Goal: Book appointment/travel/reservation

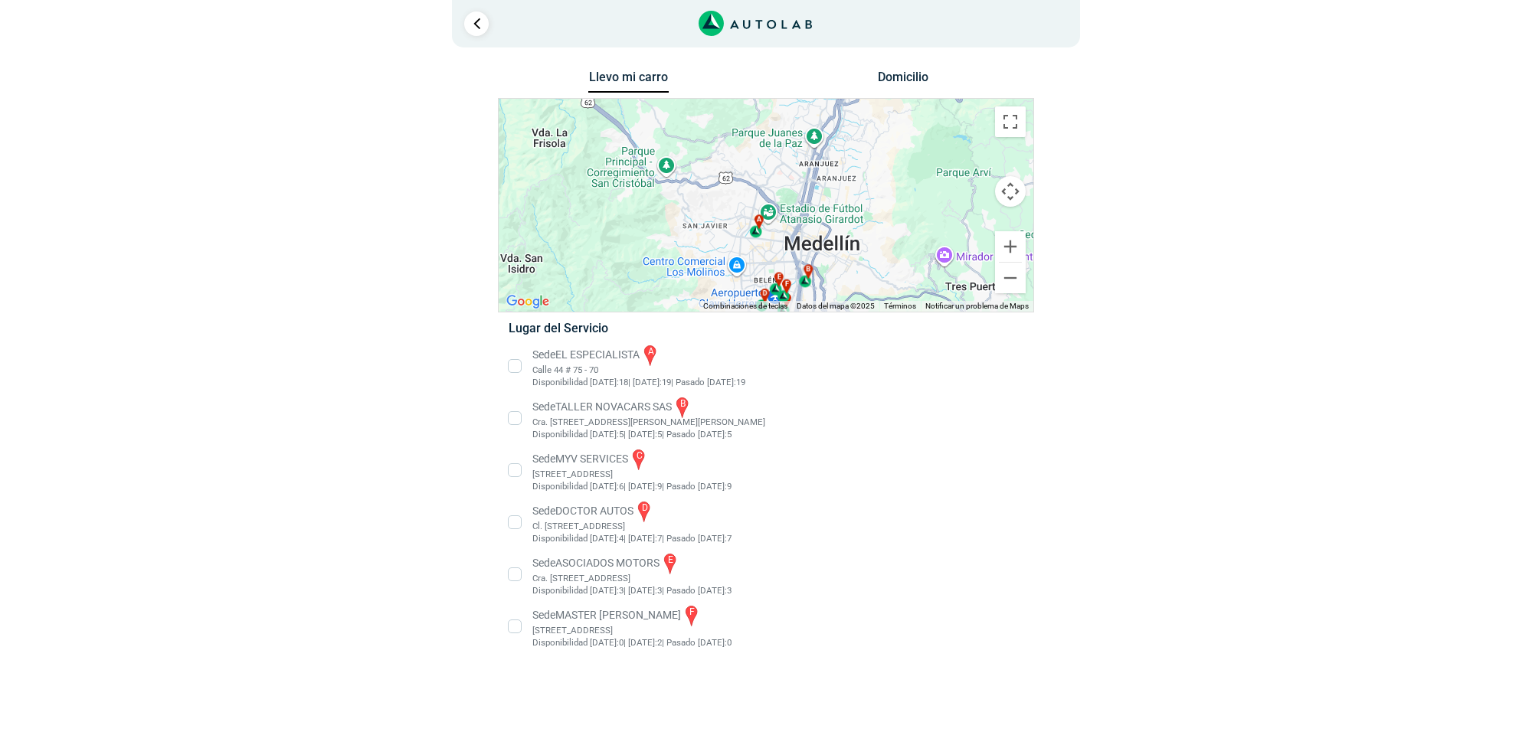
drag, startPoint x: 859, startPoint y: 207, endPoint x: 863, endPoint y: 265, distance: 58.4
click at [863, 265] on div "a b c d e f" at bounding box center [766, 205] width 535 height 213
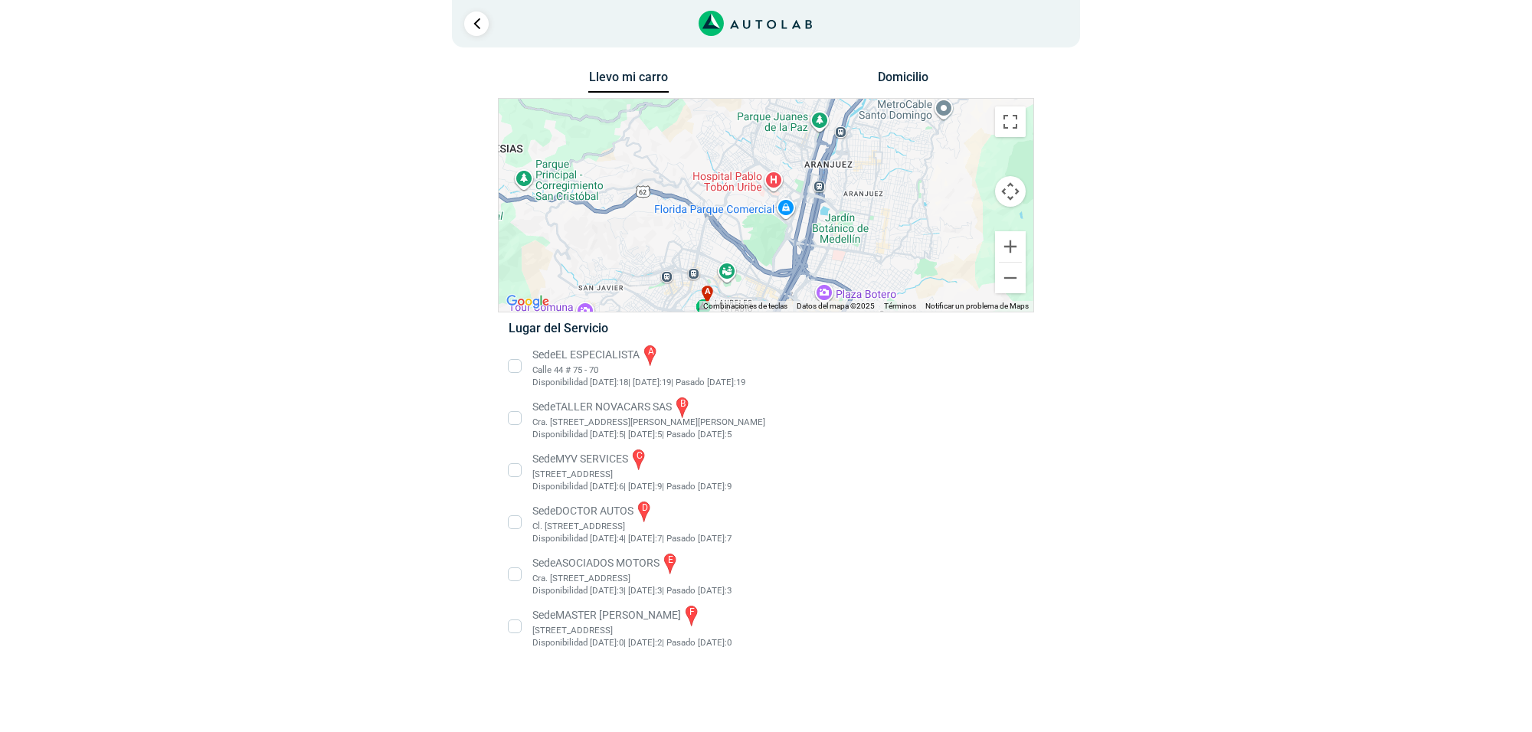
drag, startPoint x: 903, startPoint y: 169, endPoint x: 893, endPoint y: 218, distance: 50.6
click at [893, 218] on div "a b c d e f" at bounding box center [766, 205] width 535 height 213
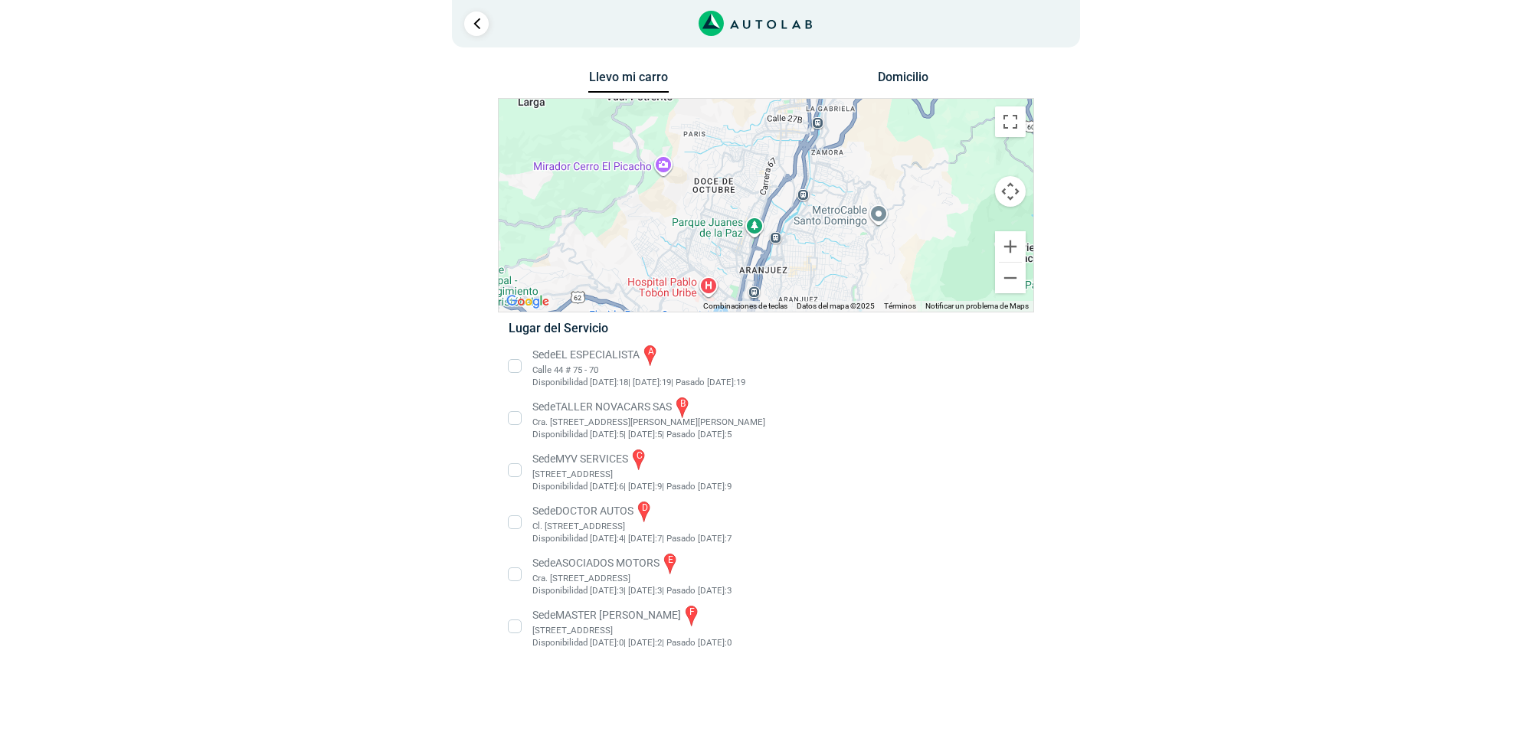
drag, startPoint x: 879, startPoint y: 159, endPoint x: 845, endPoint y: 157, distance: 33.7
click at [845, 157] on div "a b c d e f" at bounding box center [766, 205] width 535 height 213
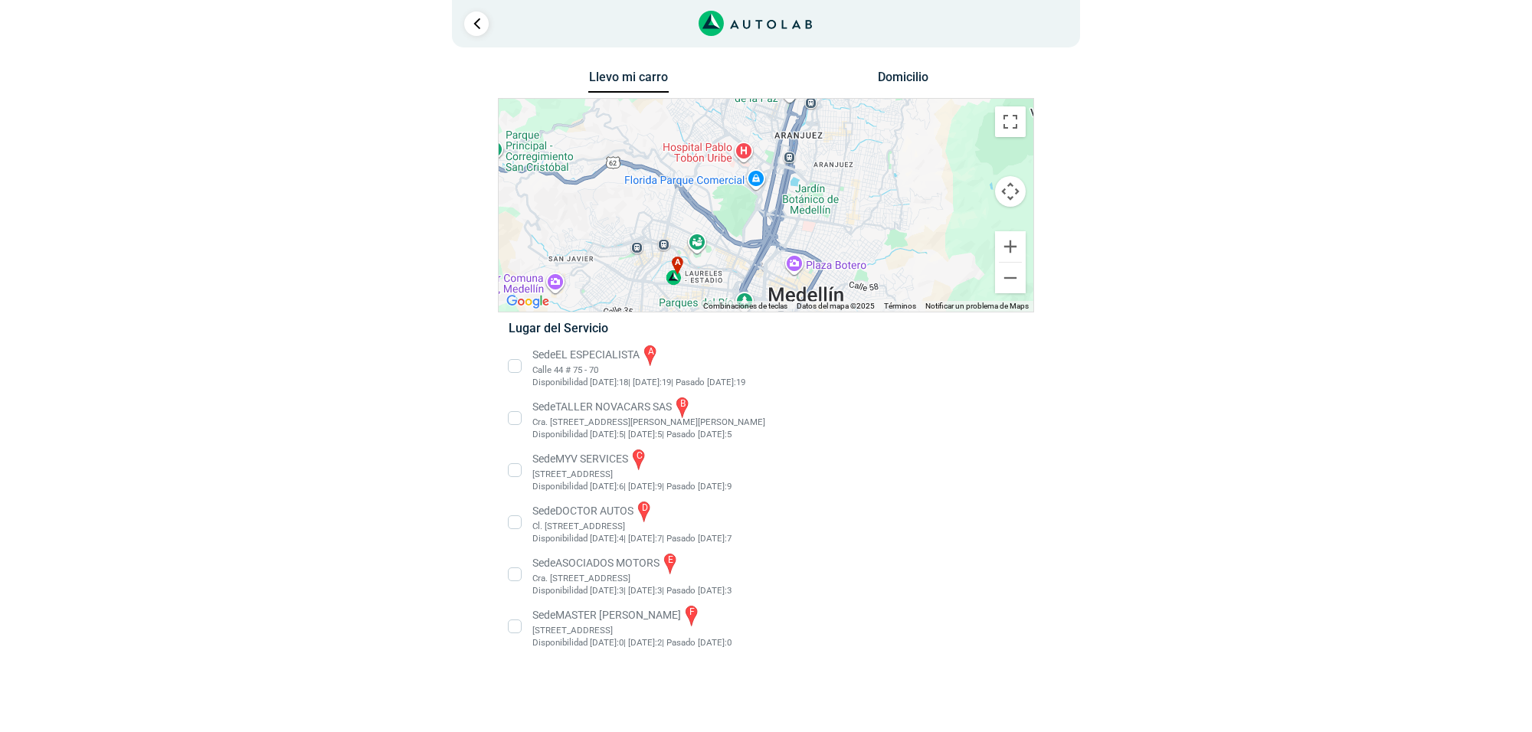
click at [559, 354] on li "Sede EL ESPECIALISTA a Calle 44 # 75 - 70 Disponibilidad [DATE]: 18 | [DATE]: 1…" at bounding box center [765, 366] width 537 height 46
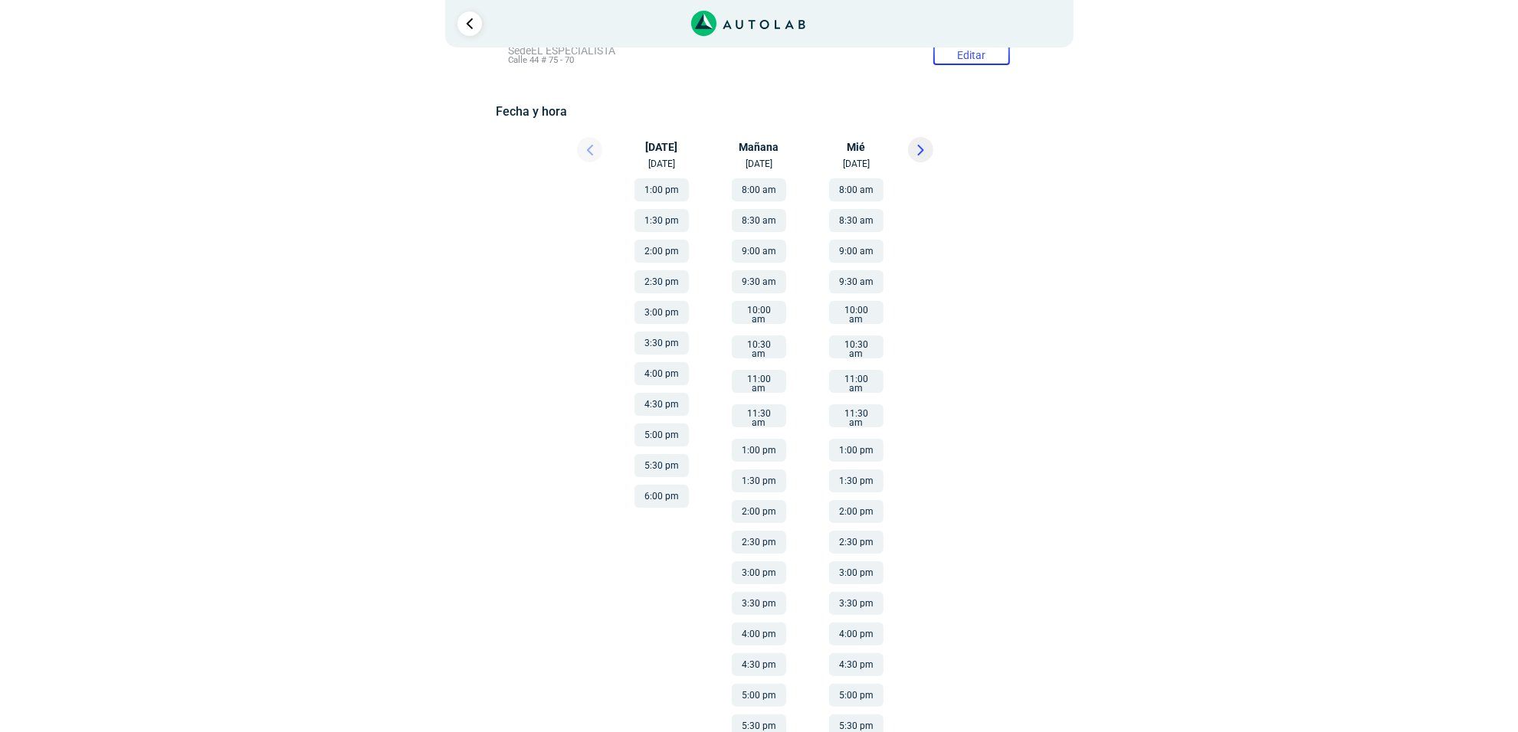
scroll to position [232, 0]
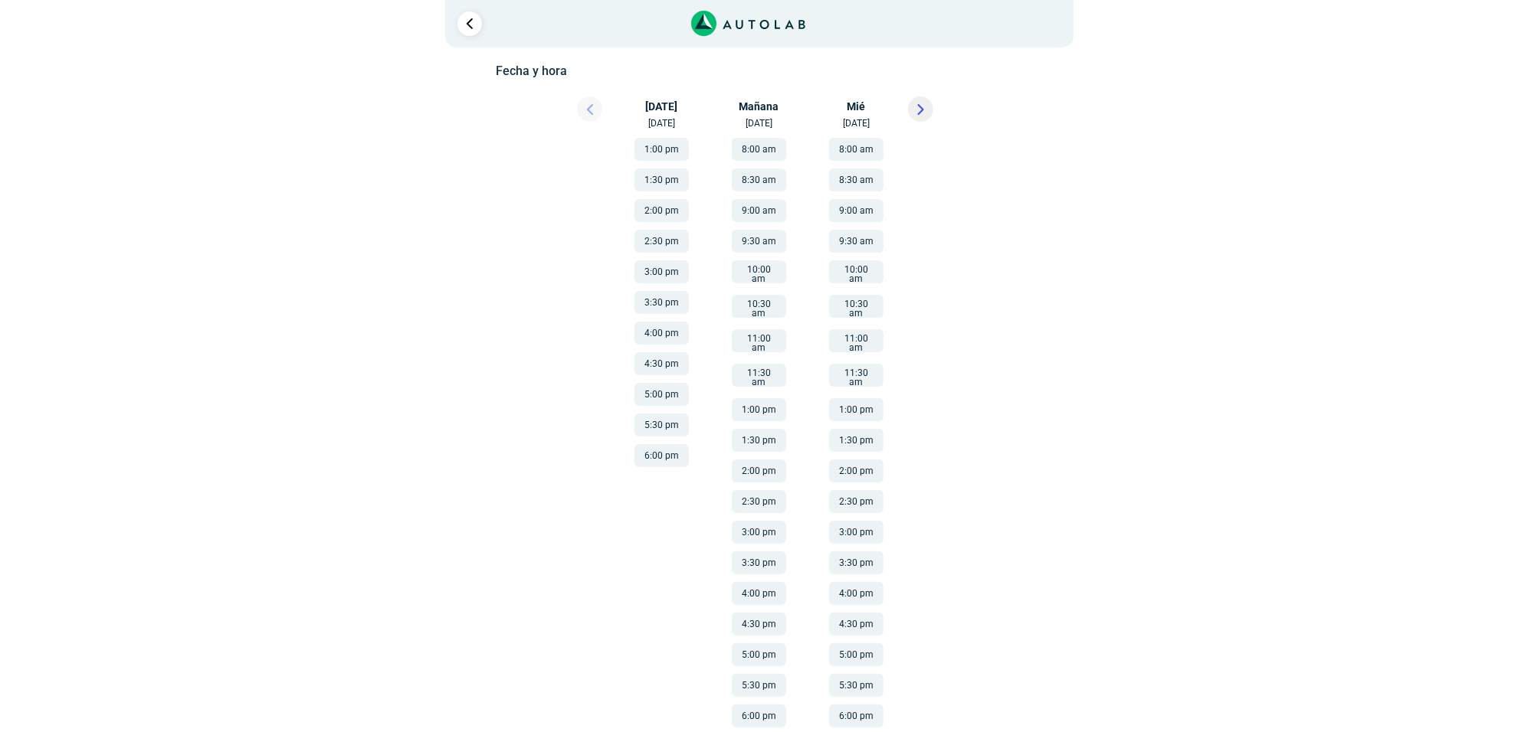
click at [778, 398] on button "1:00 pm" at bounding box center [759, 409] width 54 height 23
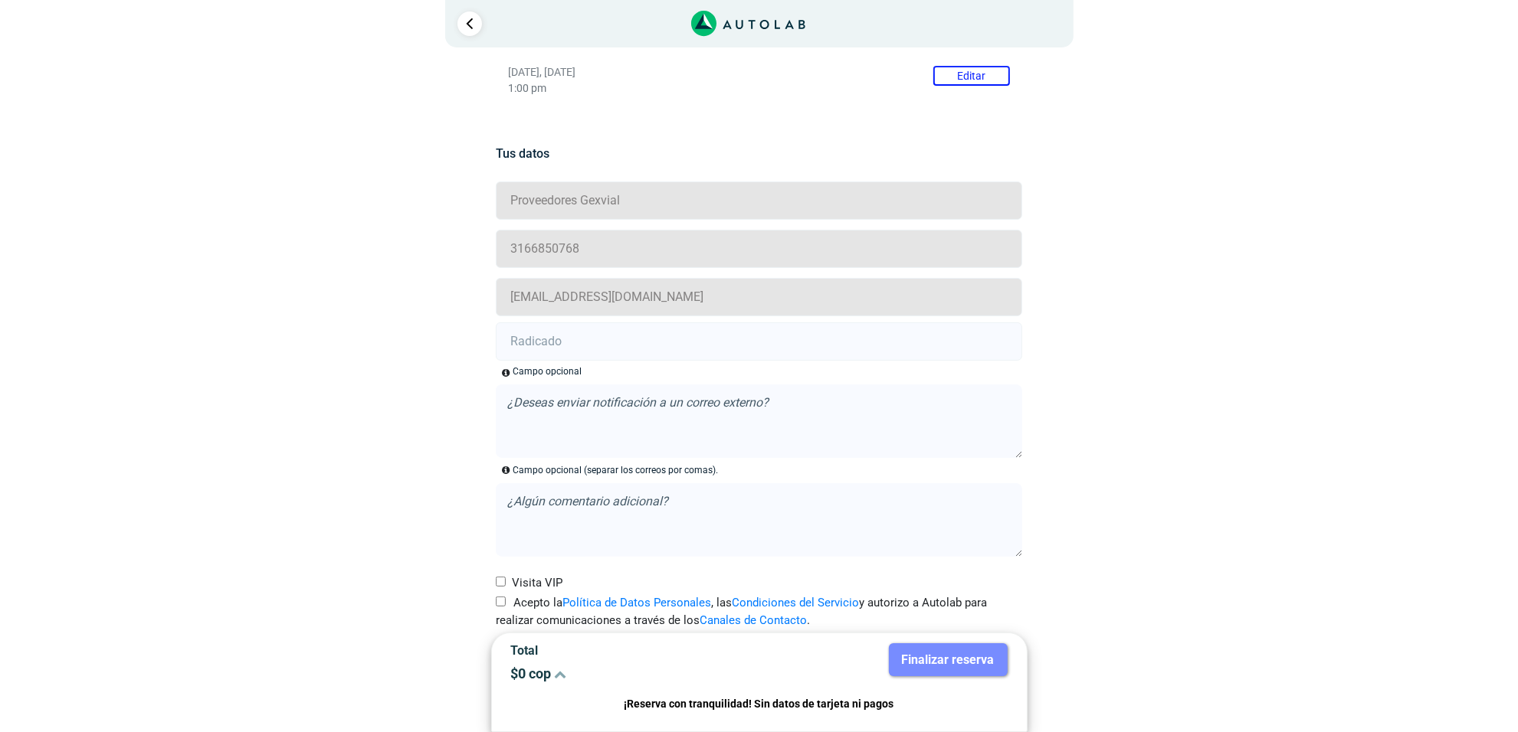
scroll to position [290, 0]
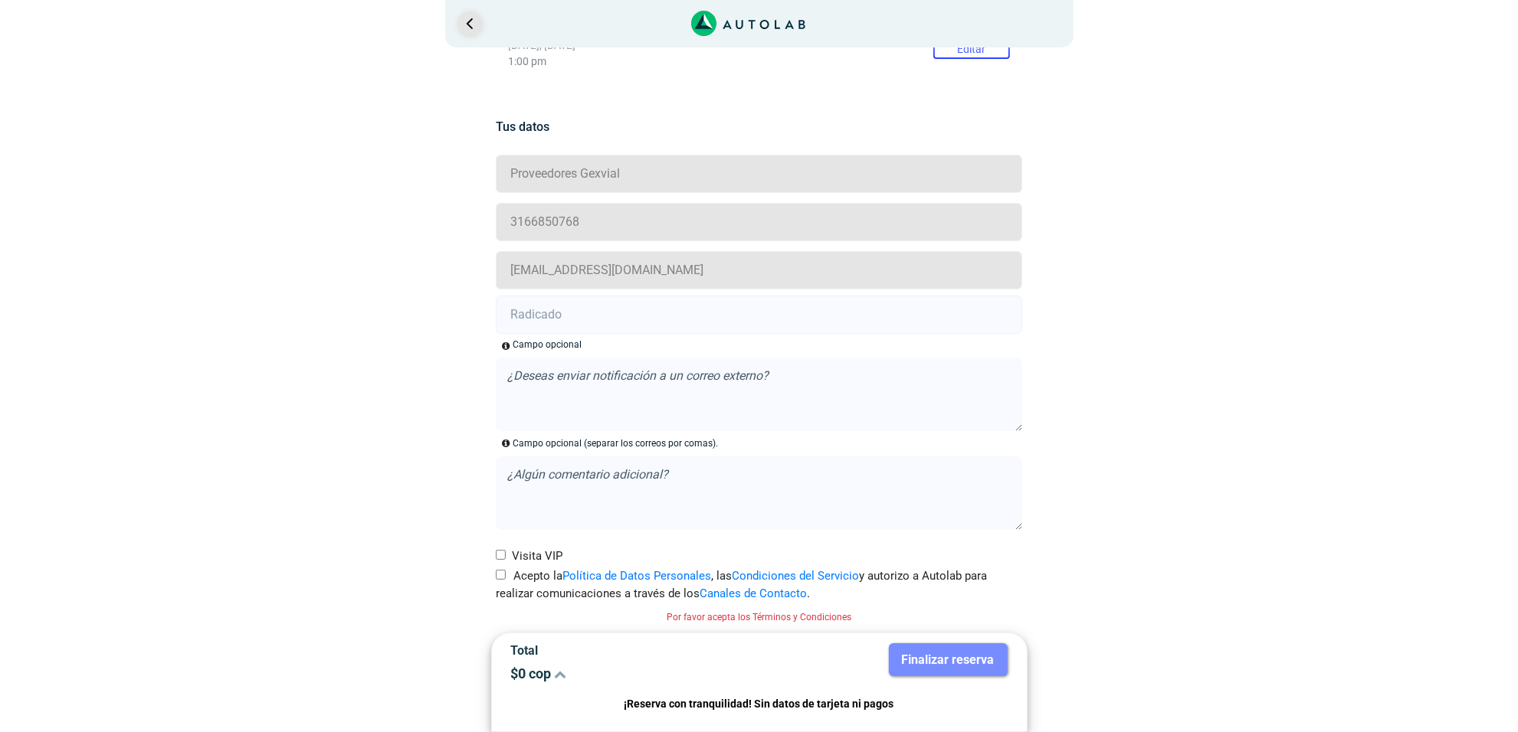
click at [464, 25] on link "Ir al paso anterior" at bounding box center [469, 23] width 25 height 25
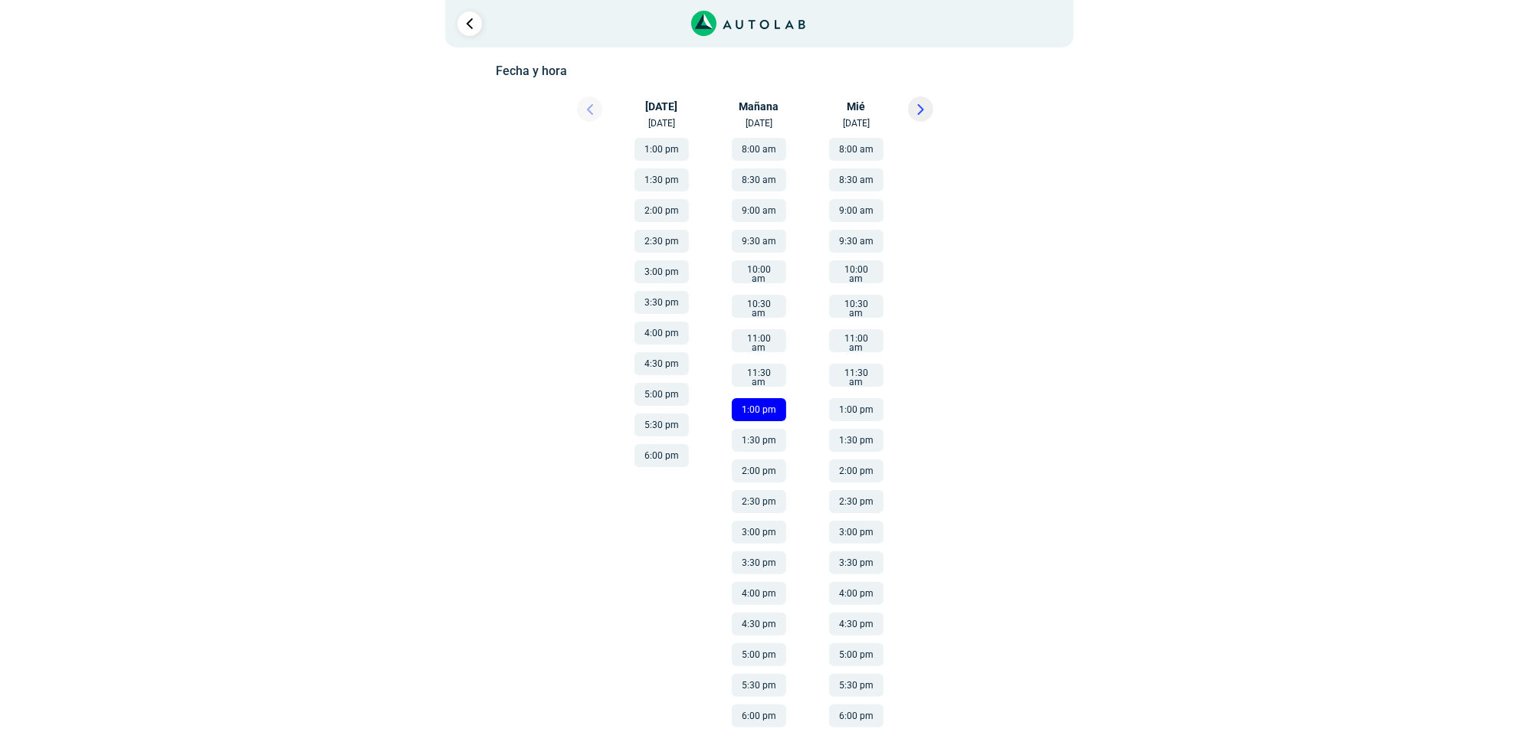
click at [757, 398] on button "1:00 pm" at bounding box center [759, 409] width 54 height 23
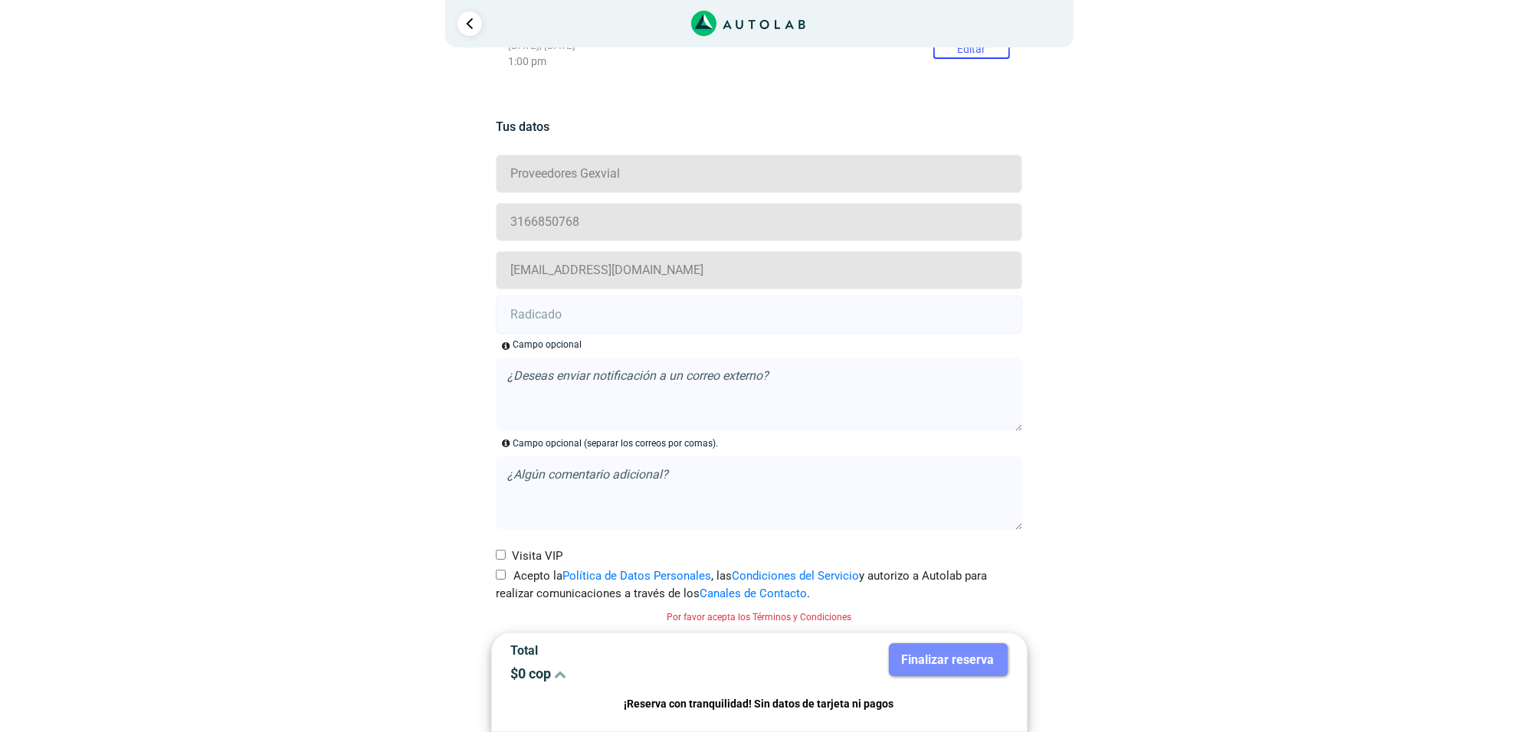
click at [504, 576] on input "Acepto la Política de Datos Personales , las Condiciones del Servicio y autoriz…" at bounding box center [501, 575] width 10 height 10
checkbox input "true"
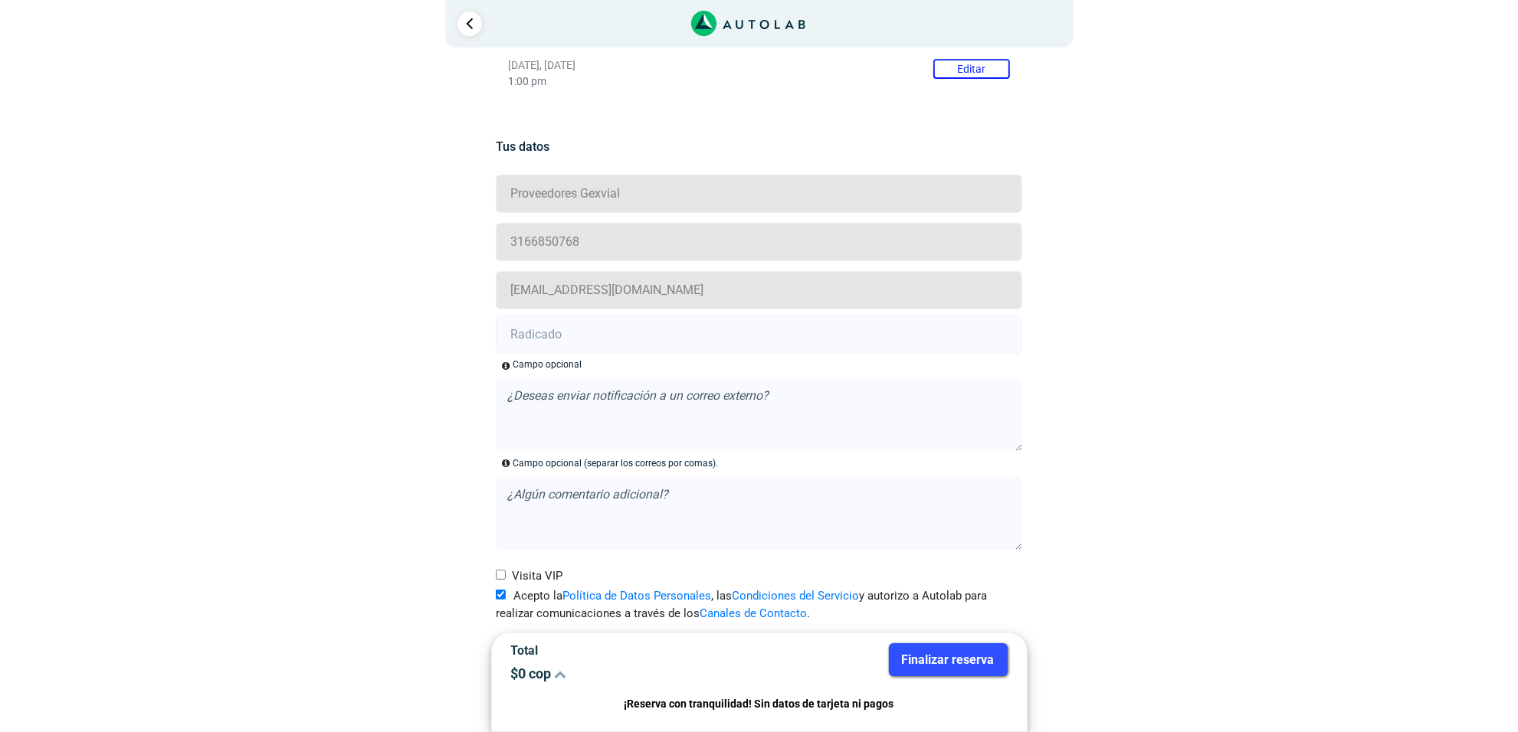
click at [618, 404] on textarea at bounding box center [759, 415] width 526 height 74
click at [629, 326] on input "text" at bounding box center [759, 335] width 526 height 38
paste input "21001822 - 21001824"
click at [672, 335] on input "21001822 - 21001824 -" at bounding box center [759, 335] width 526 height 38
paste input "20918963"
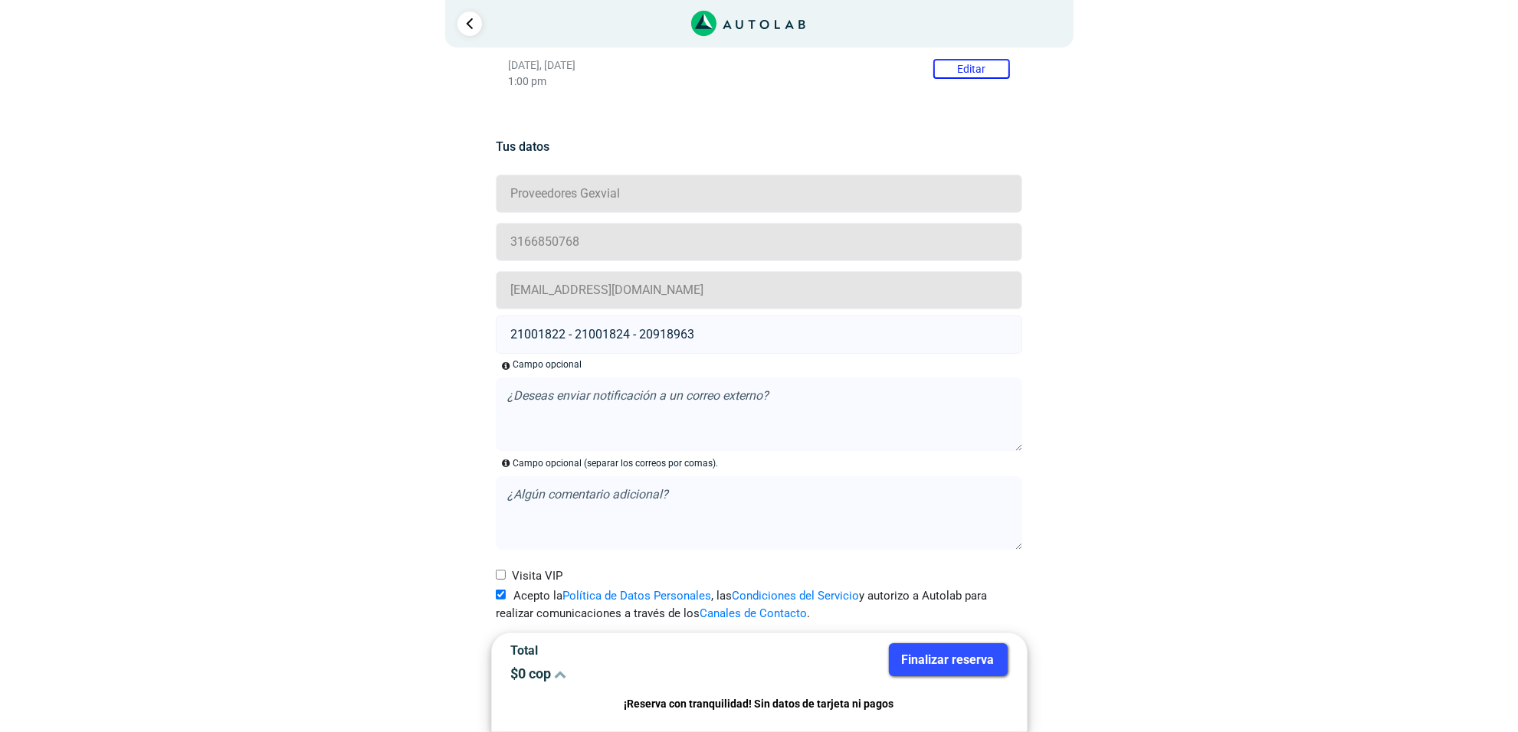
type input "21001822 - 21001824 - 20918963"
click at [936, 660] on button "Finalizar reserva" at bounding box center [948, 660] width 119 height 33
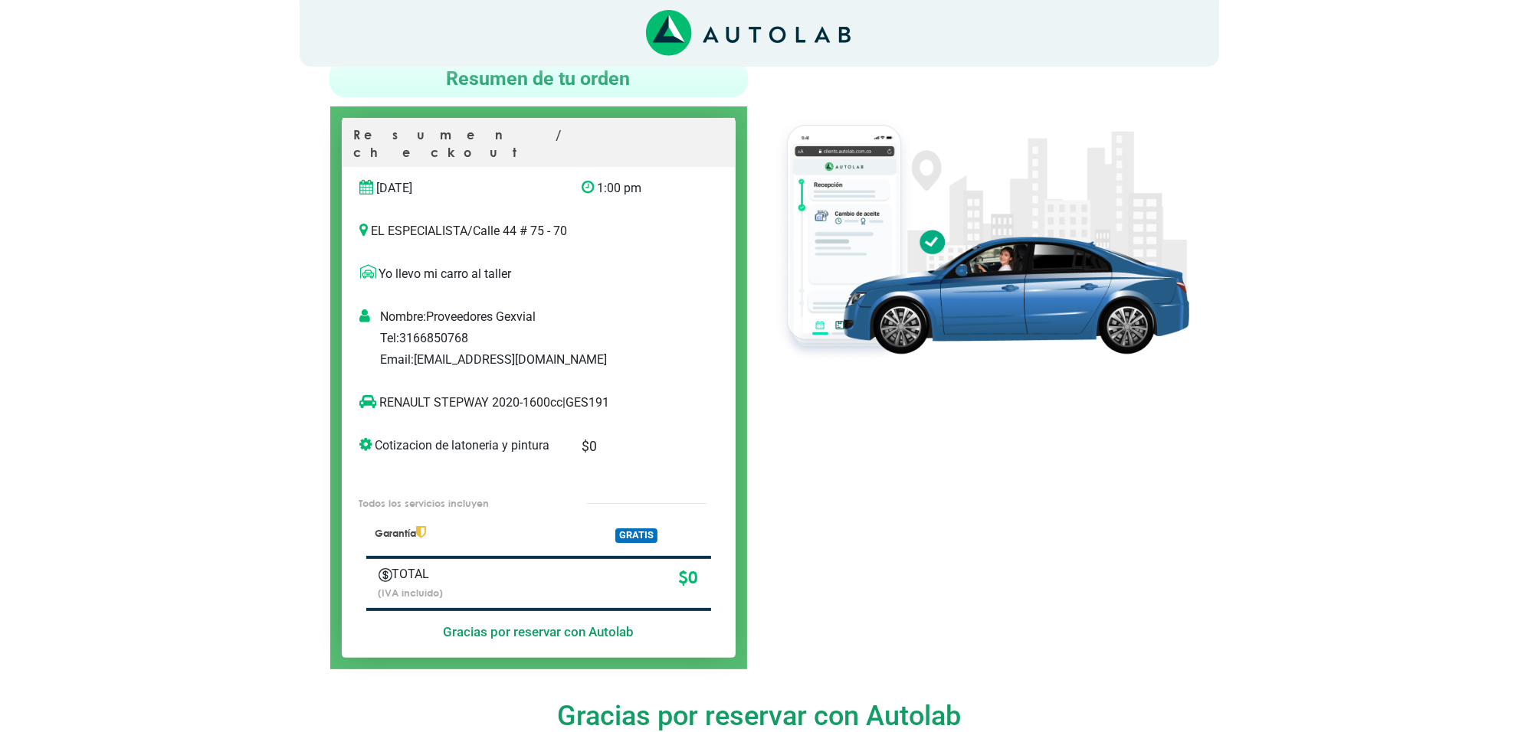
scroll to position [96, 0]
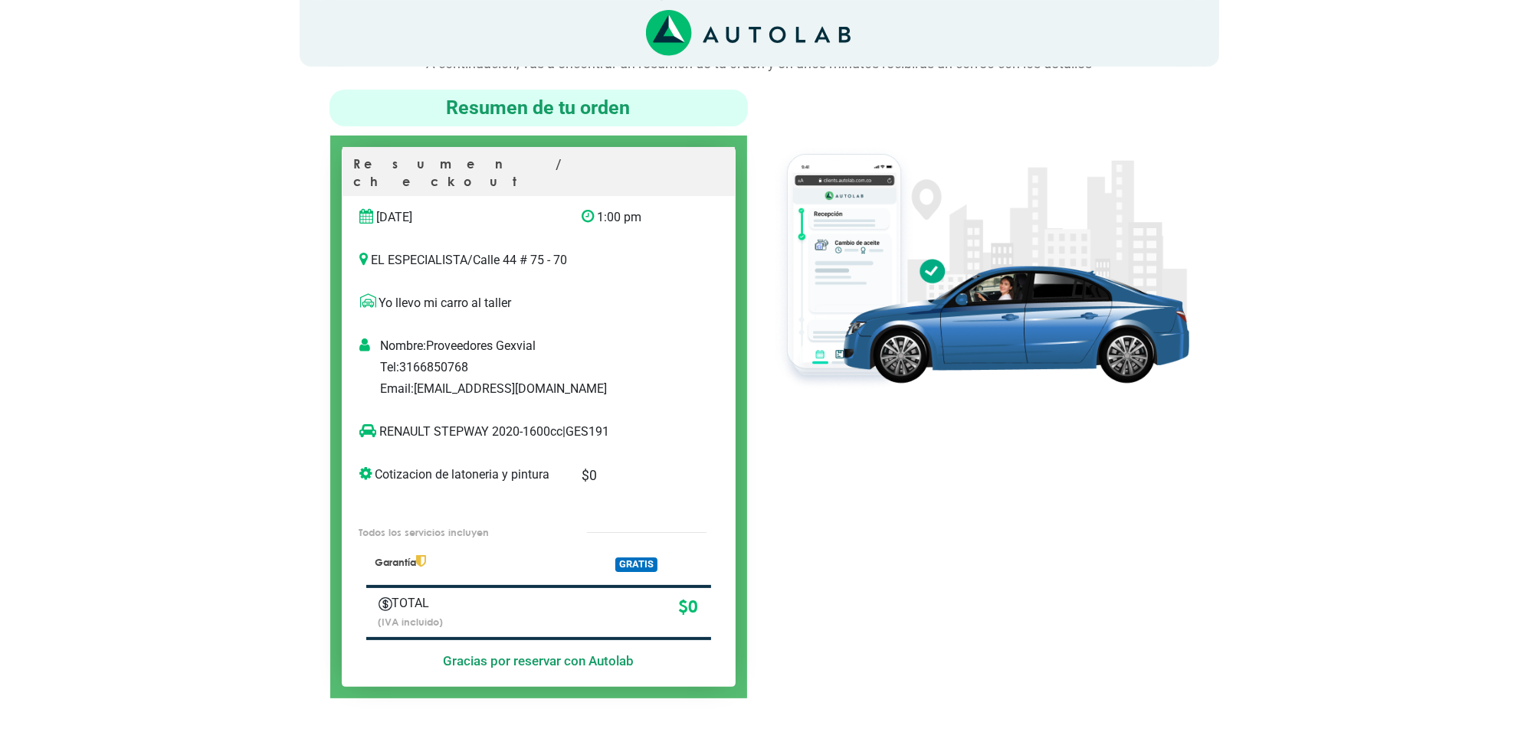
click at [595, 423] on p "RENAULT STEPWAY 2020-1600cc | GES191" at bounding box center [523, 432] width 326 height 18
copy p "GES191"
drag, startPoint x: 488, startPoint y: 410, endPoint x: 380, endPoint y: 425, distance: 109.1
click at [380, 425] on div "RENAULT STEPWAY 2020-1600cc | GES191" at bounding box center [523, 438] width 349 height 31
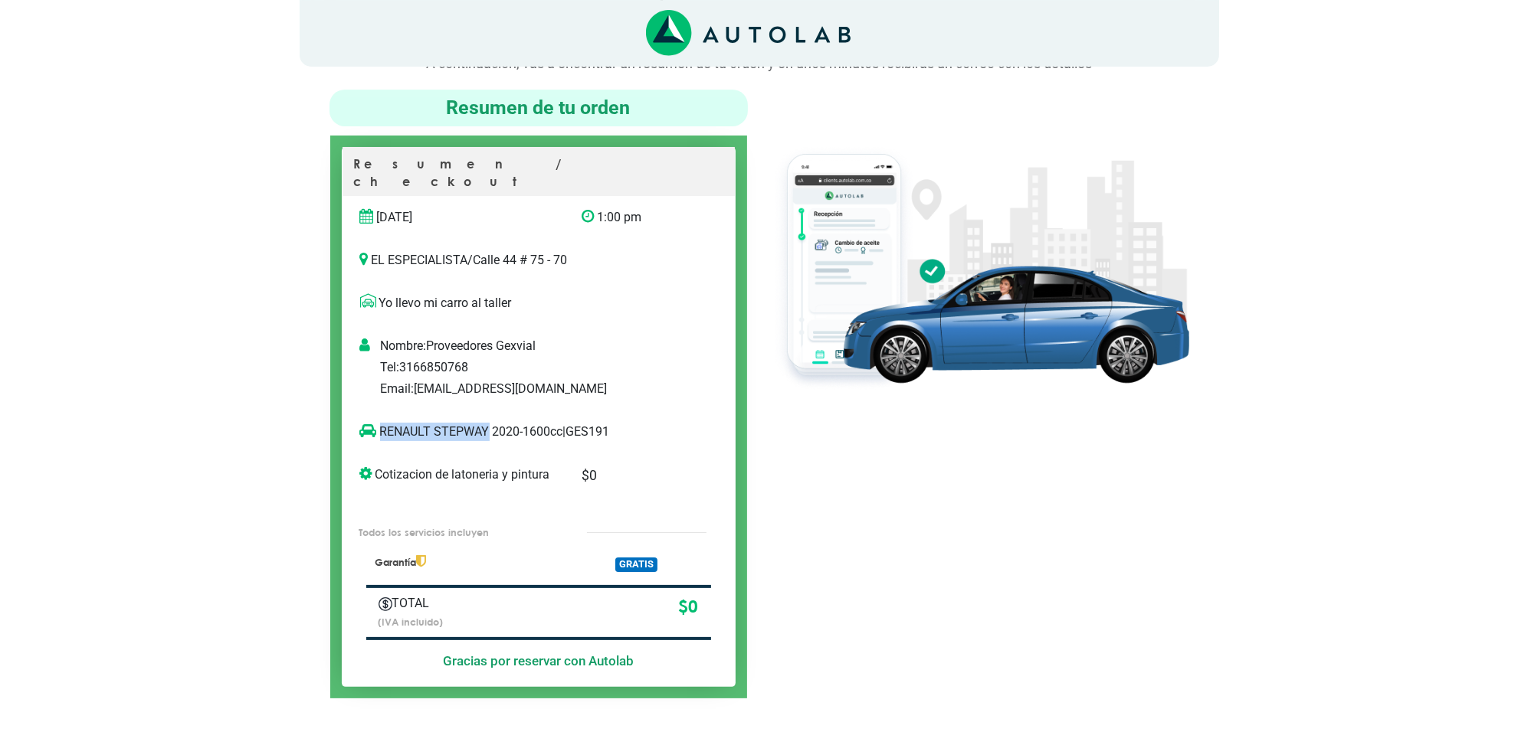
copy p "RENAULT STEPWAY"
click at [1054, 461] on div at bounding box center [979, 394] width 441 height 609
